Goal: Information Seeking & Learning: Learn about a topic

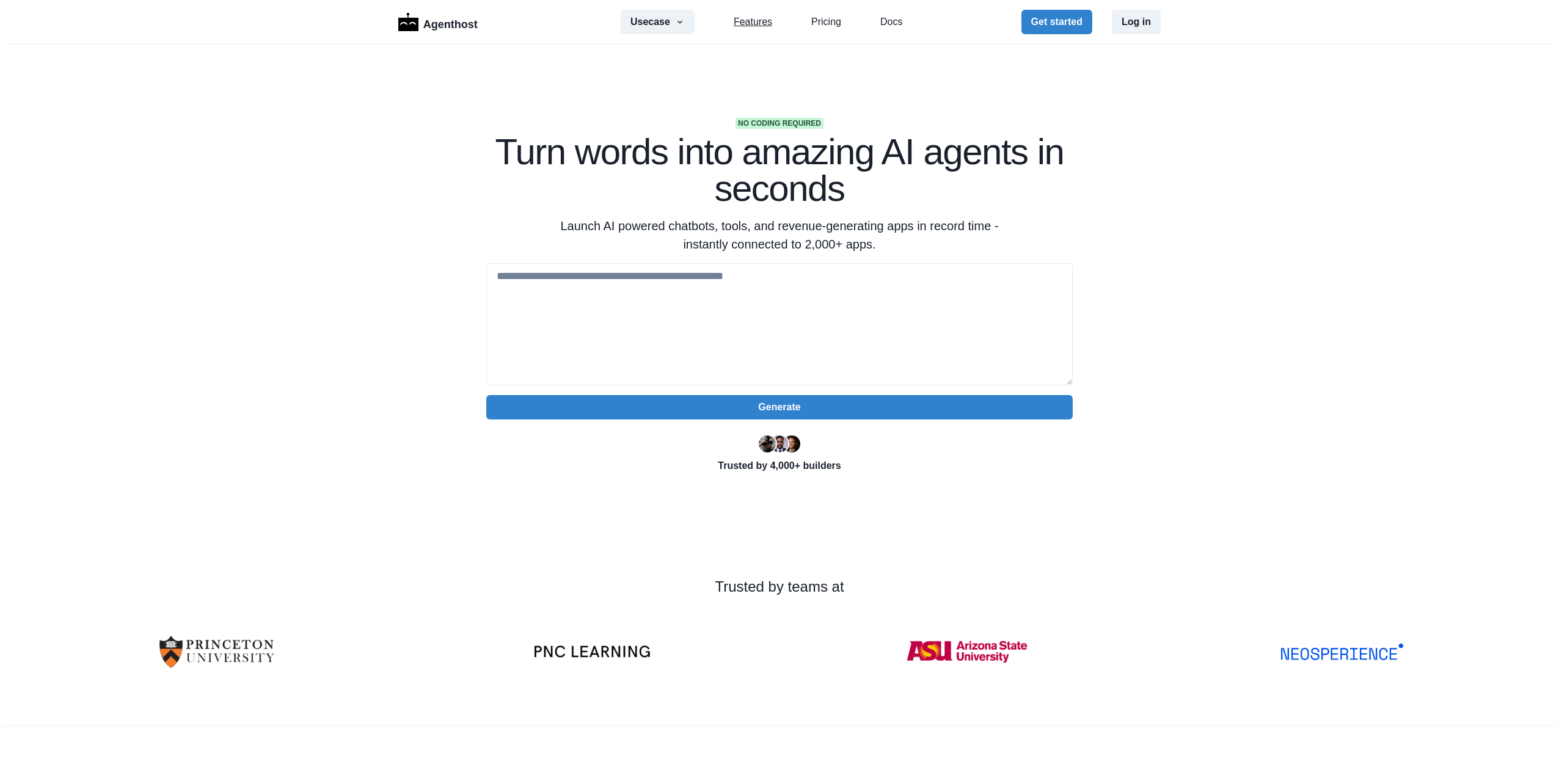
click at [739, 20] on link "Features" at bounding box center [752, 22] width 39 height 15
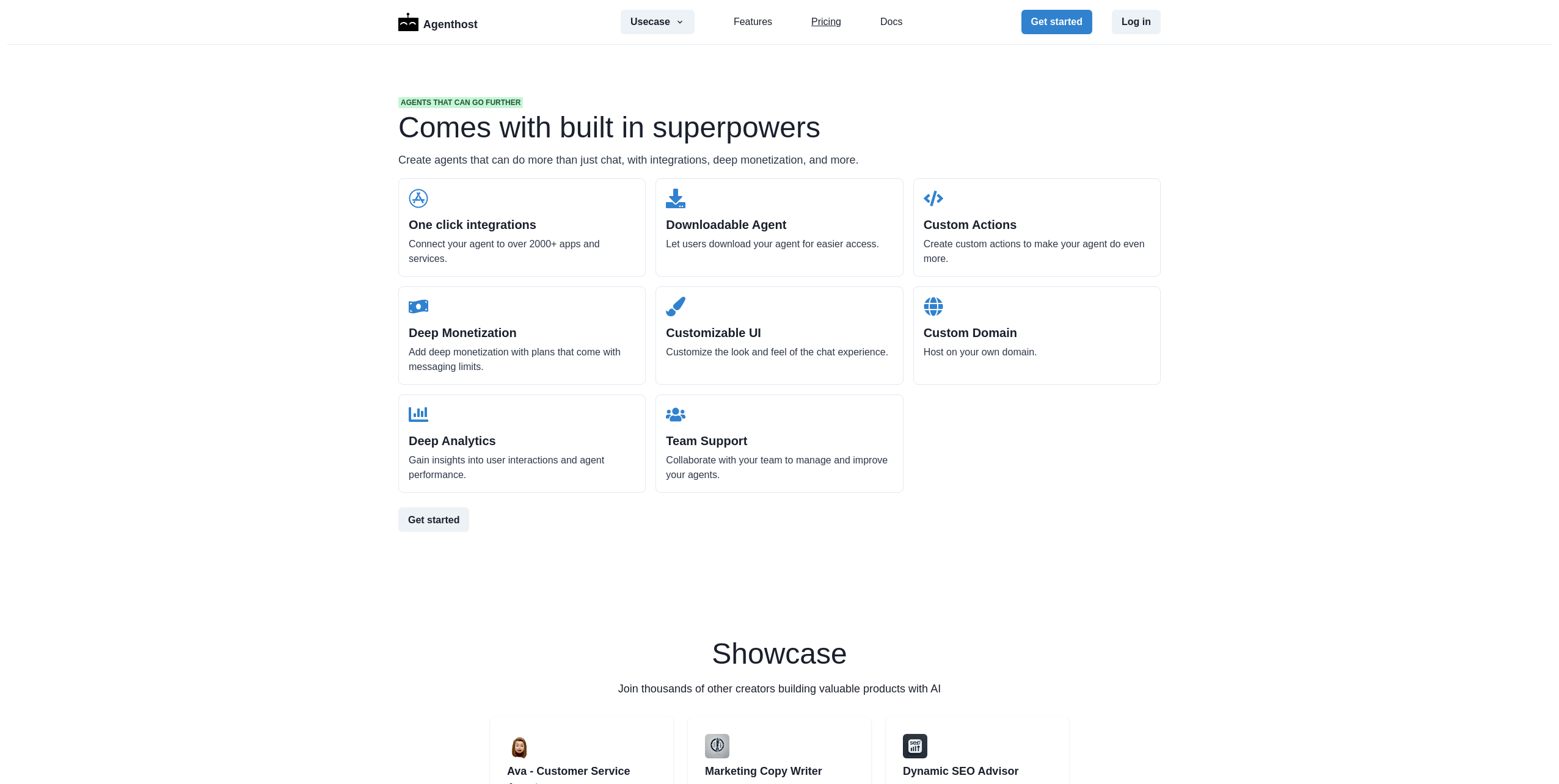
click at [814, 19] on link "Pricing" at bounding box center [826, 22] width 30 height 15
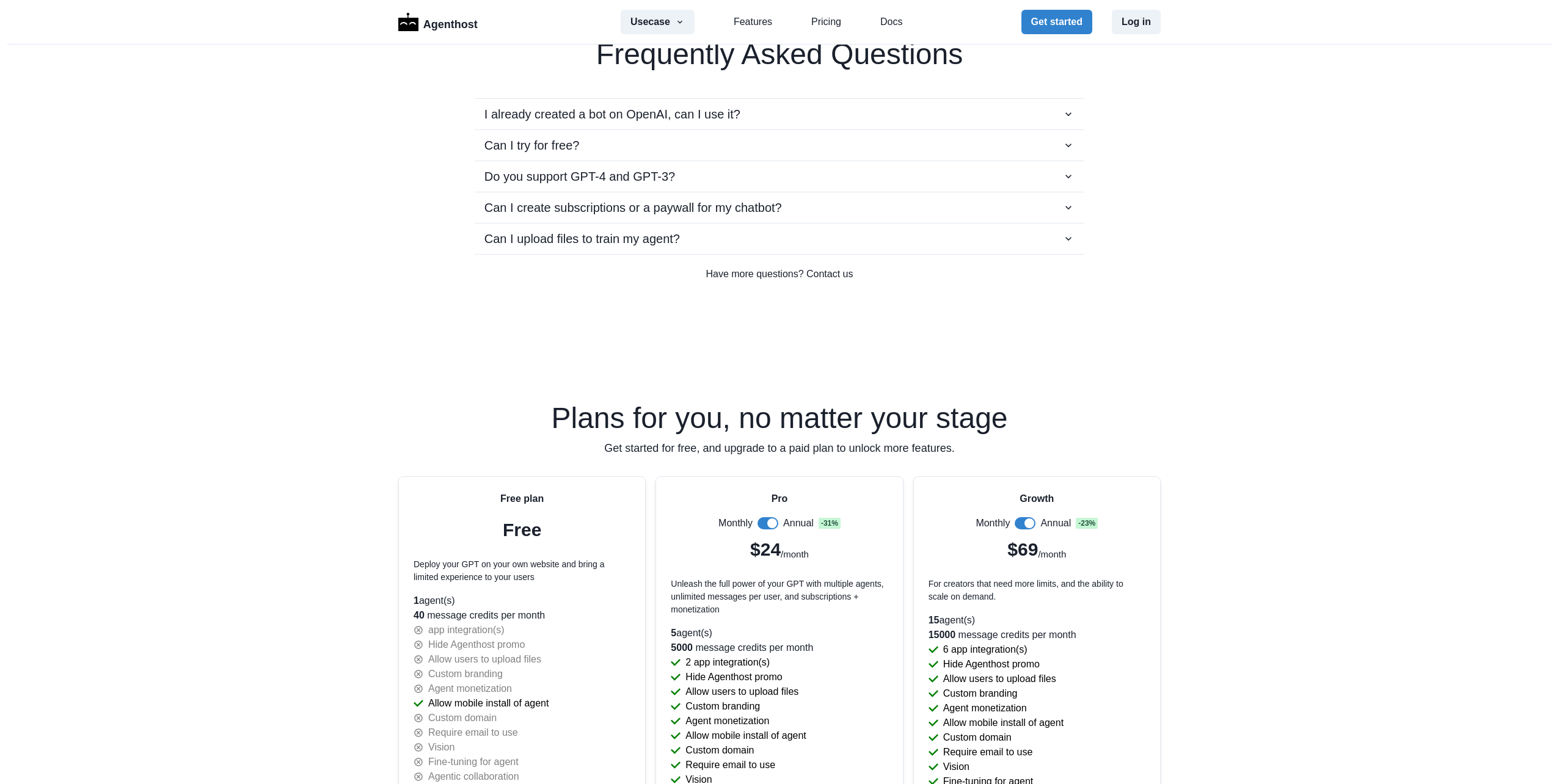
scroll to position [1902, 0]
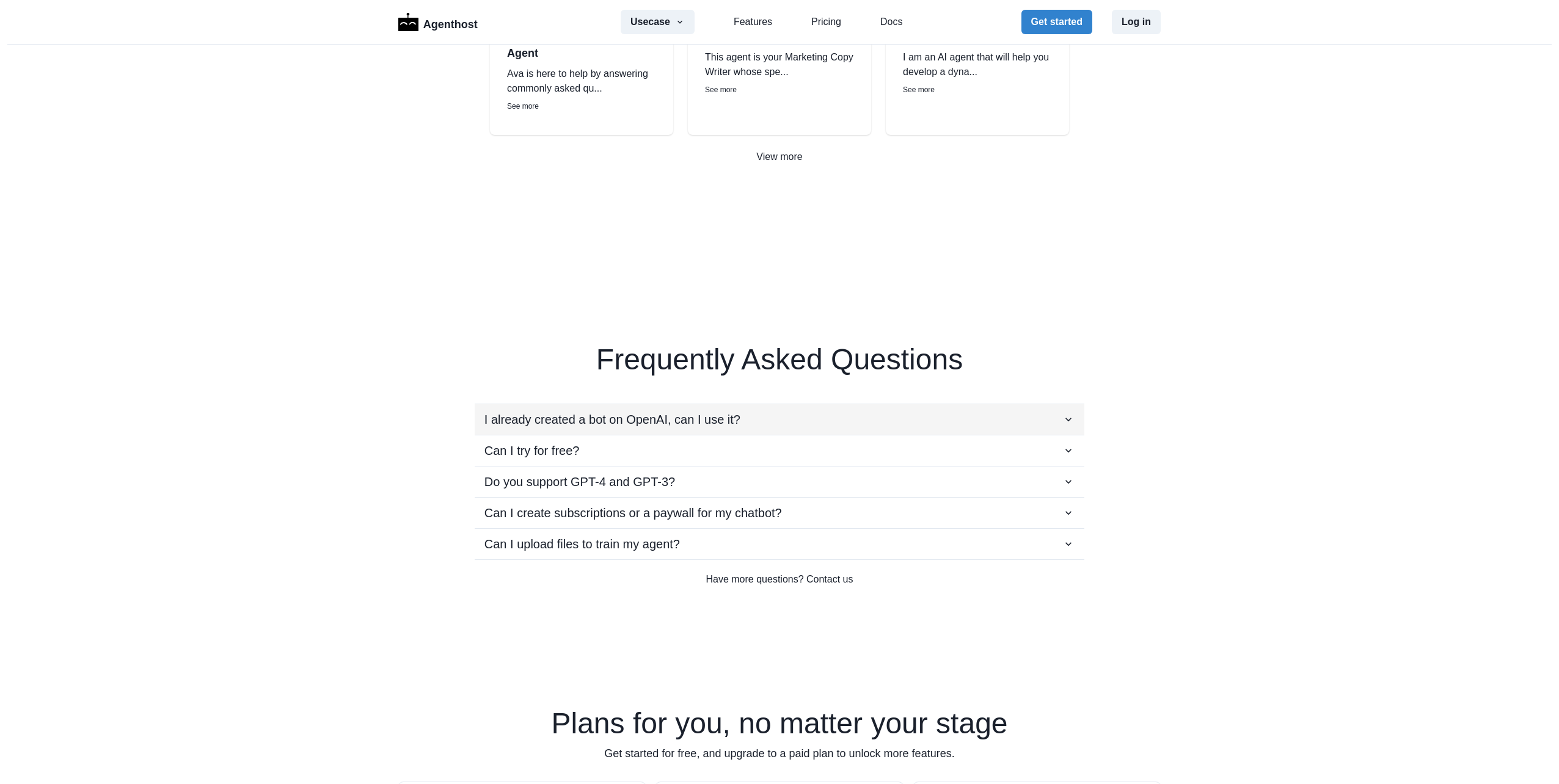
click at [652, 421] on p "I already created a bot on OpenAI, can I use it?" at bounding box center [612, 419] width 256 height 18
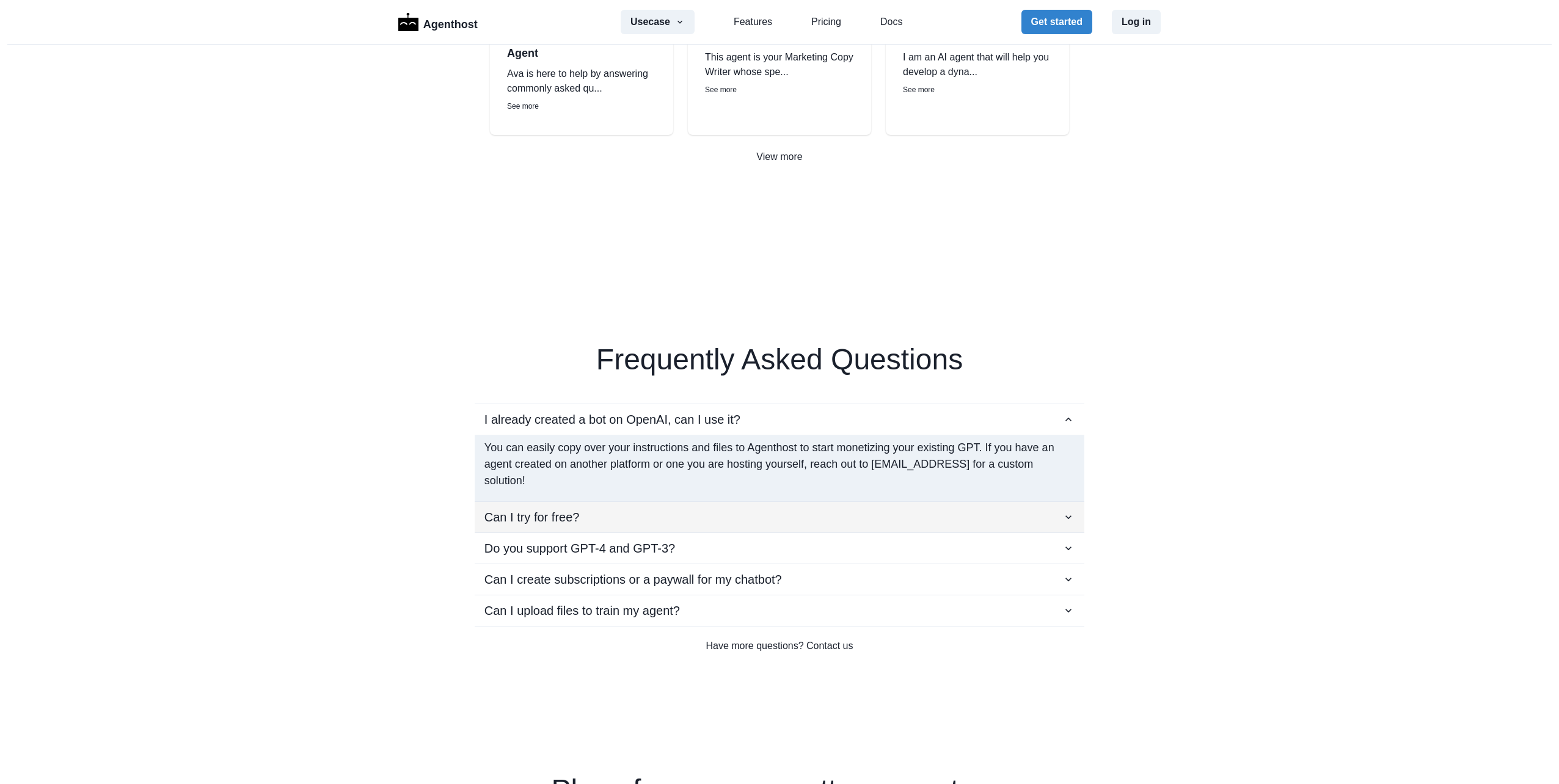
click at [843, 517] on div "Can I try for free?" at bounding box center [780, 517] width 590 height 18
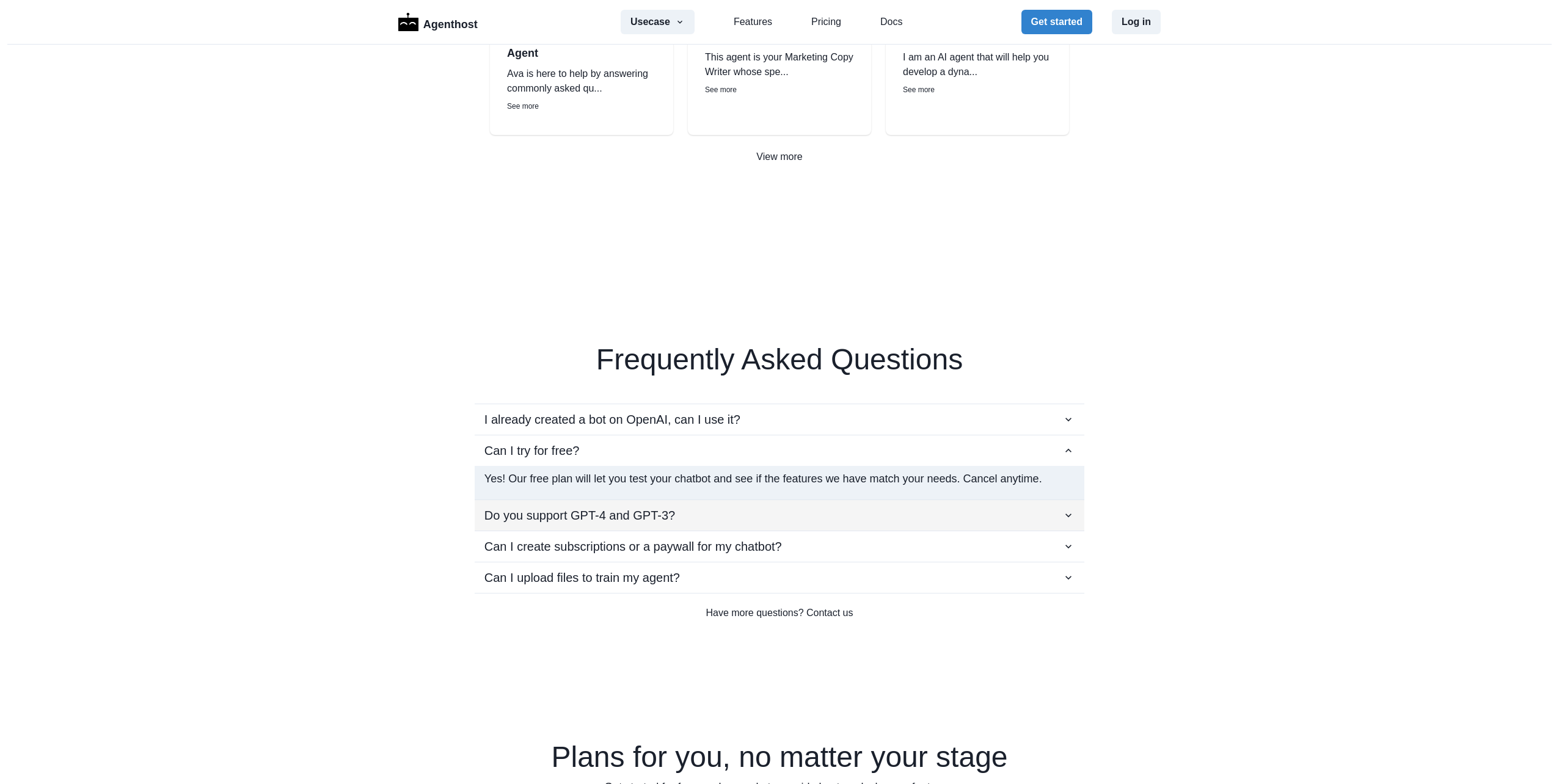
click at [926, 521] on div "Do you support GPT-4 and GPT-3?" at bounding box center [780, 515] width 590 height 18
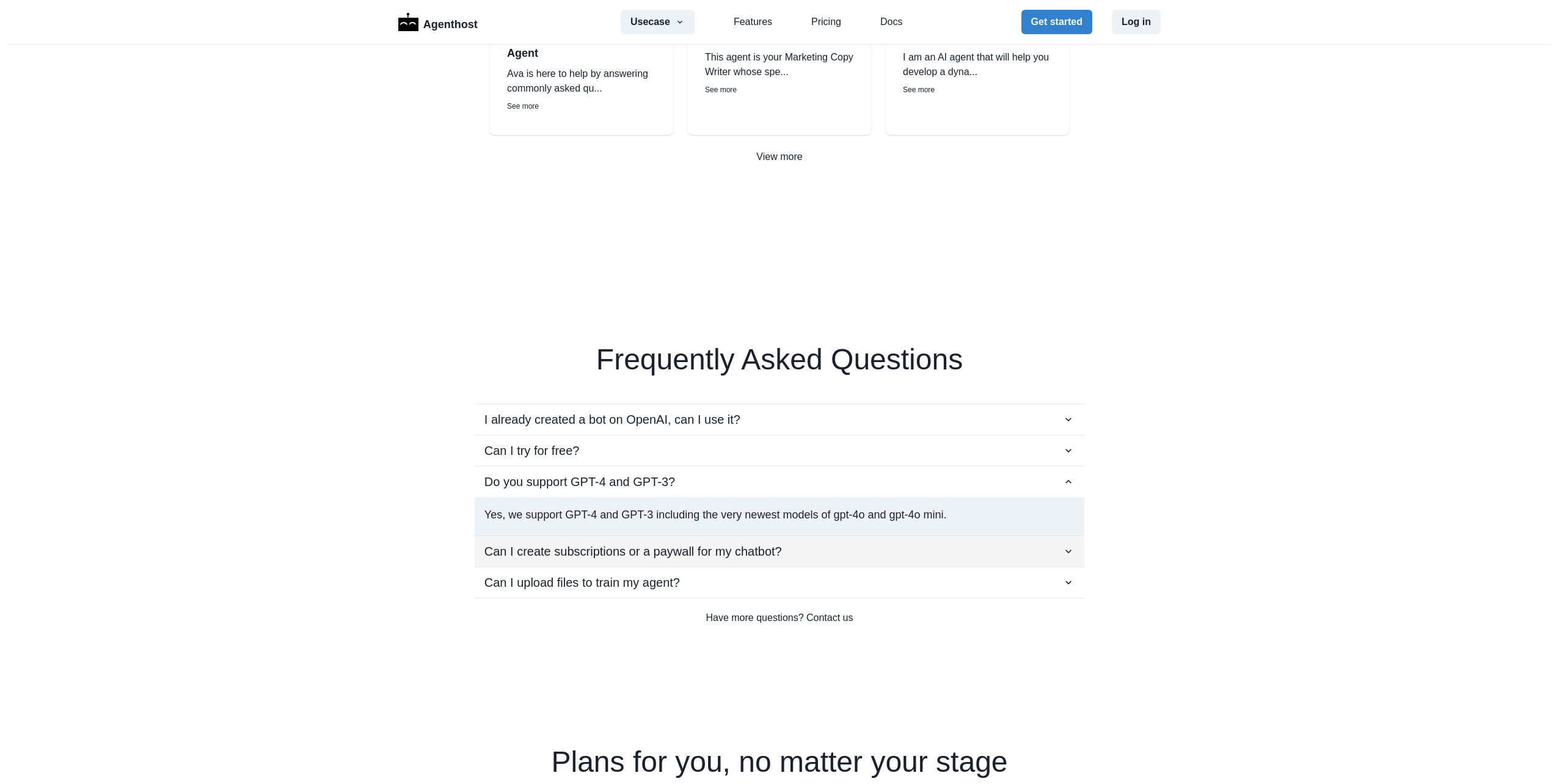
click at [940, 554] on div "Can I create subscriptions or a paywall for my chatbot?" at bounding box center [780, 551] width 590 height 18
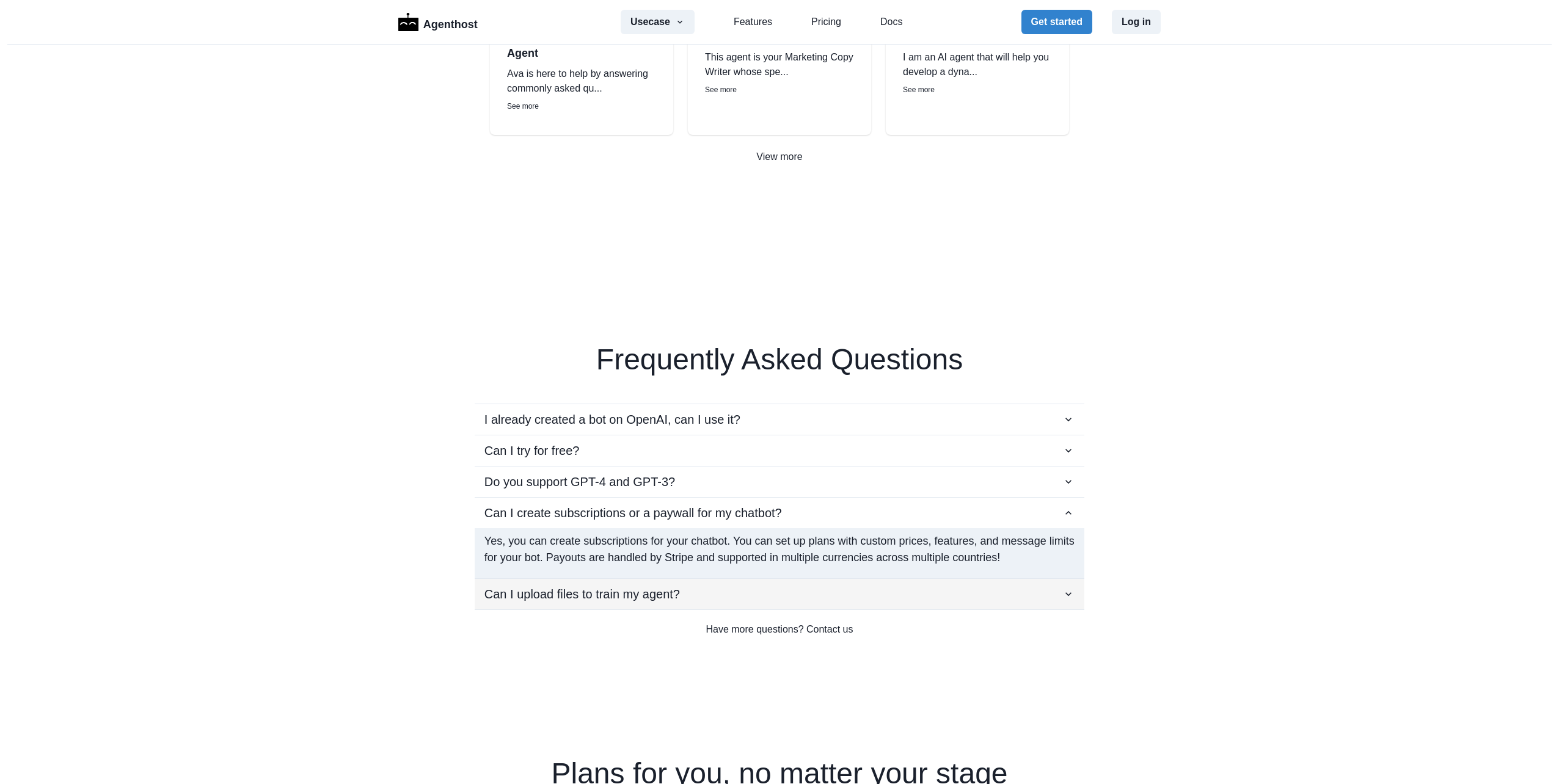
click at [937, 586] on div "Can I upload files to train my agent?" at bounding box center [780, 594] width 590 height 18
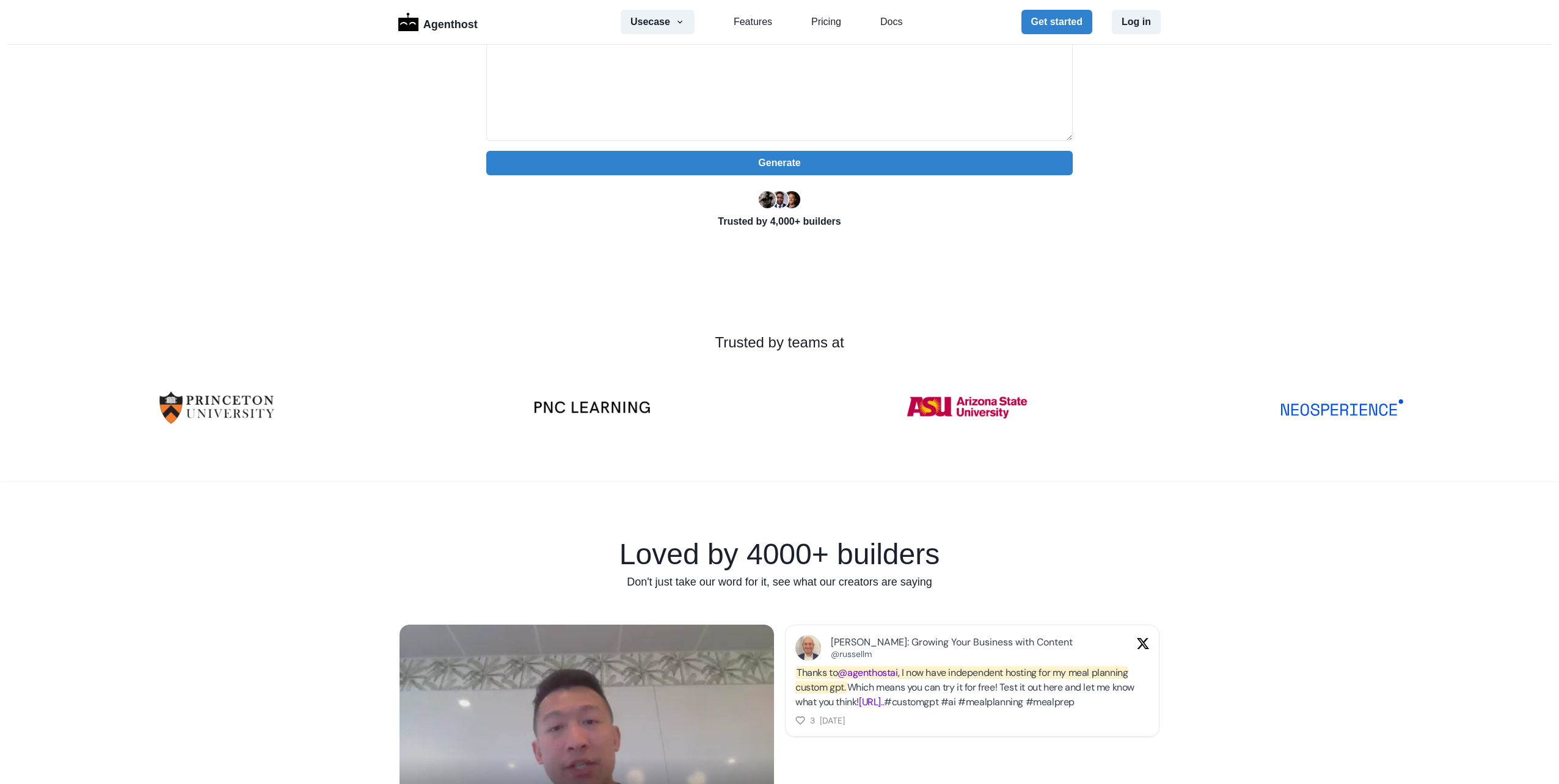
scroll to position [0, 0]
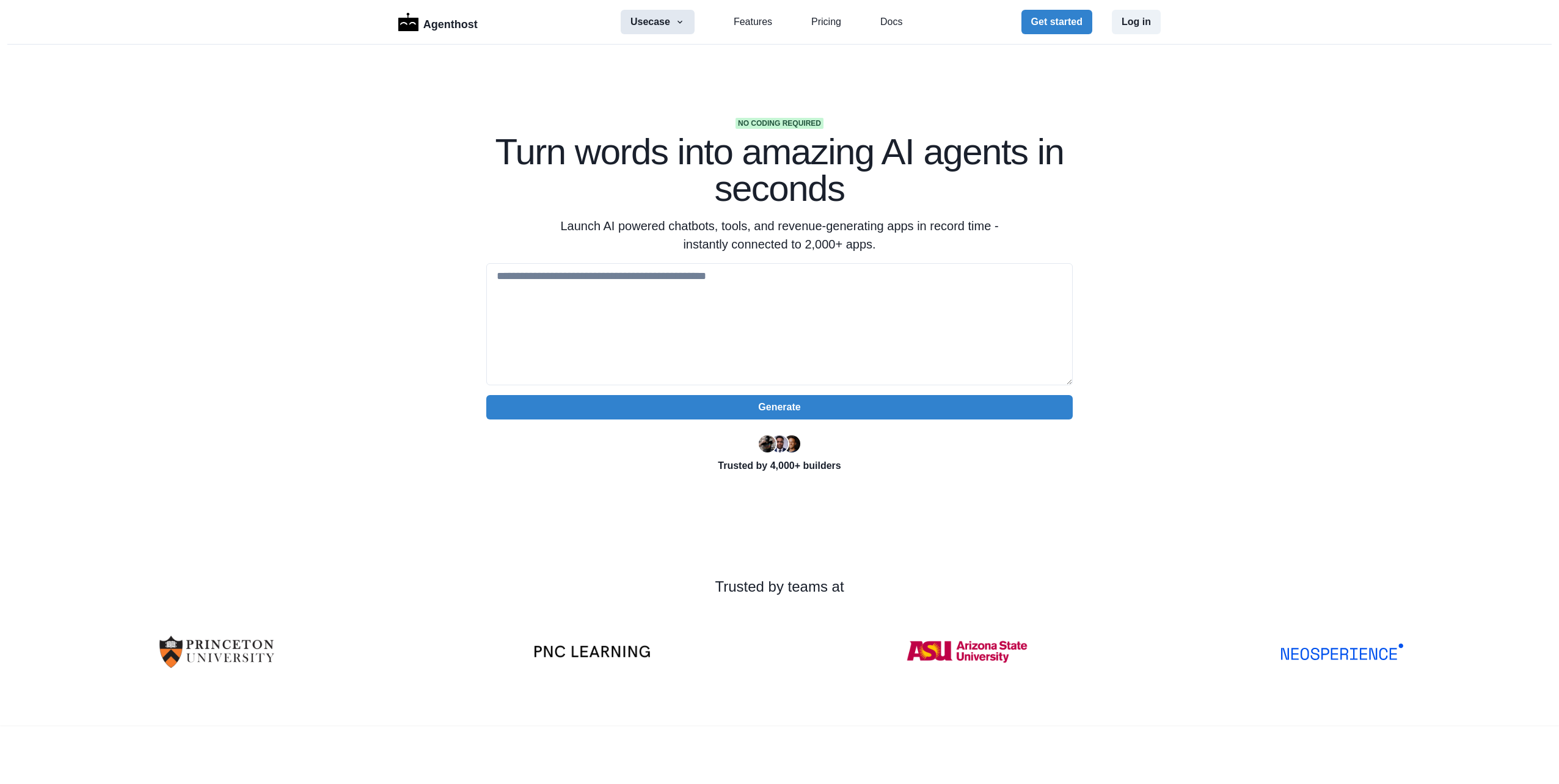
click at [665, 22] on button "Usecase" at bounding box center [657, 22] width 74 height 24
click at [811, 20] on link "Pricing" at bounding box center [826, 22] width 30 height 15
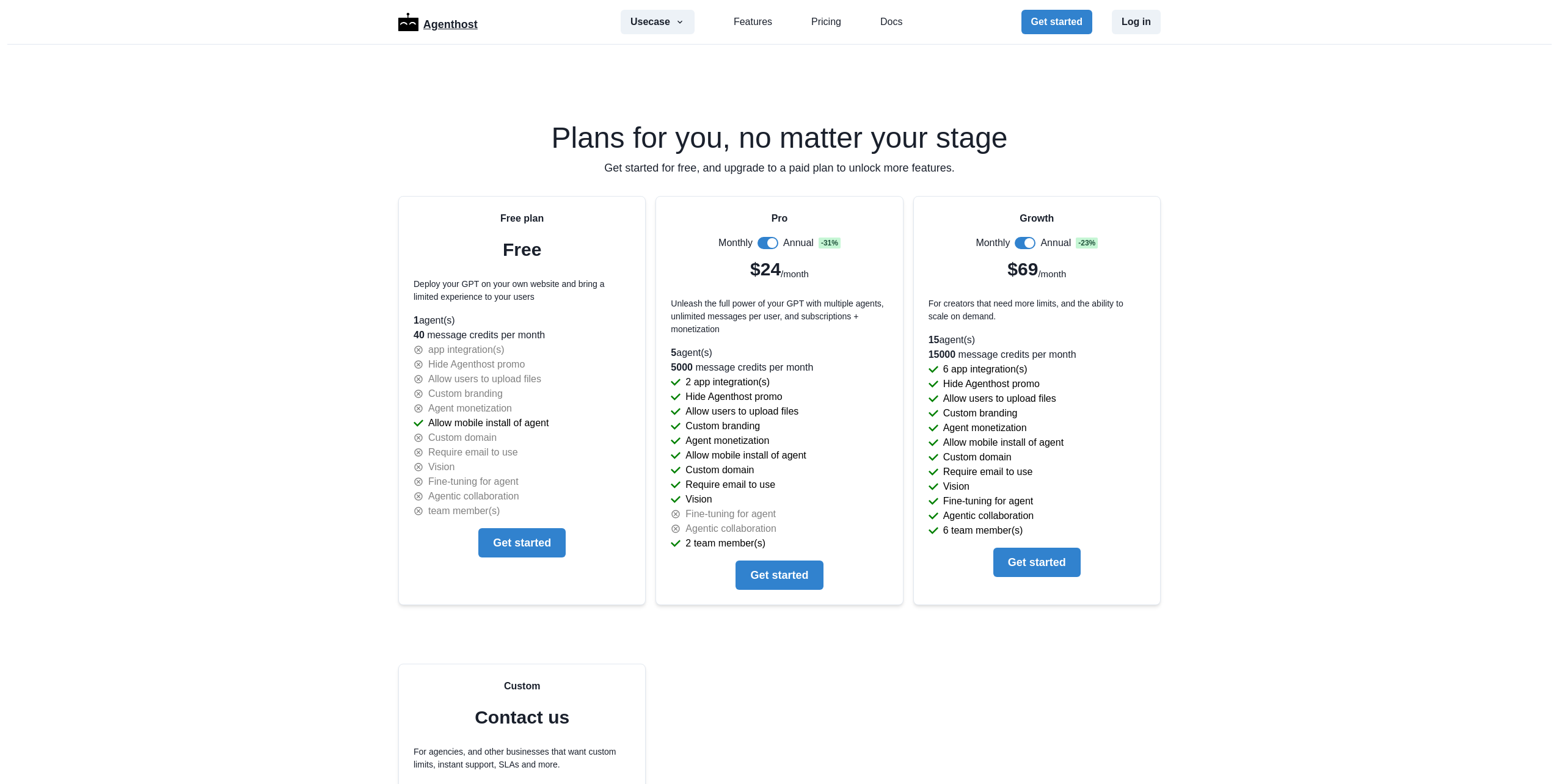
click at [405, 18] on img at bounding box center [409, 22] width 20 height 18
